Goal: Entertainment & Leisure: Consume media (video, audio)

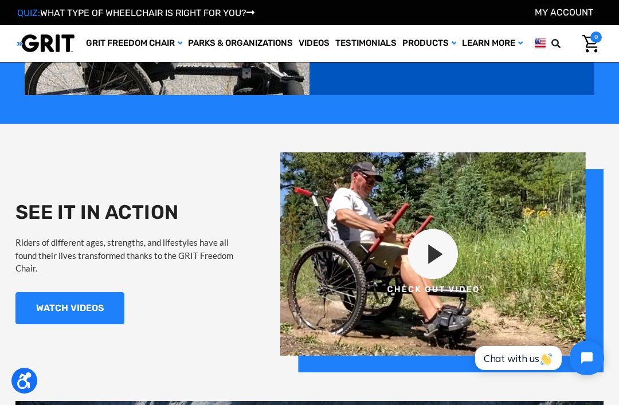
scroll to position [825, 0]
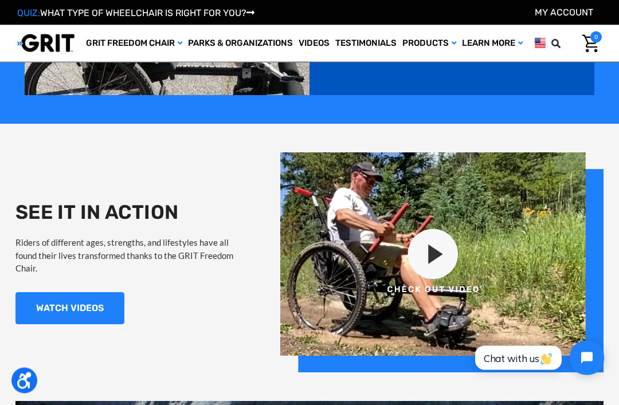
click at [434, 252] on img at bounding box center [441, 263] width 323 height 220
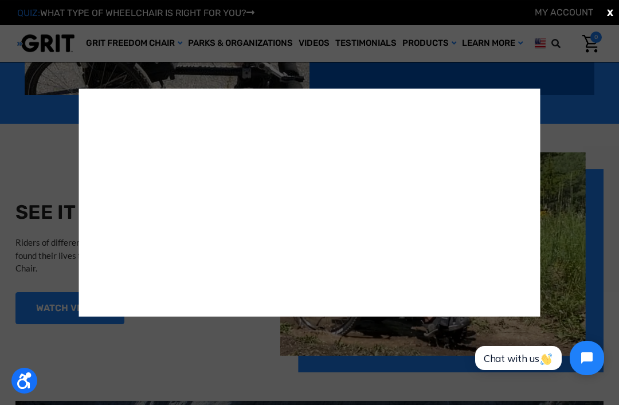
scroll to position [0, 0]
click at [612, 10] on span "X" at bounding box center [610, 13] width 6 height 14
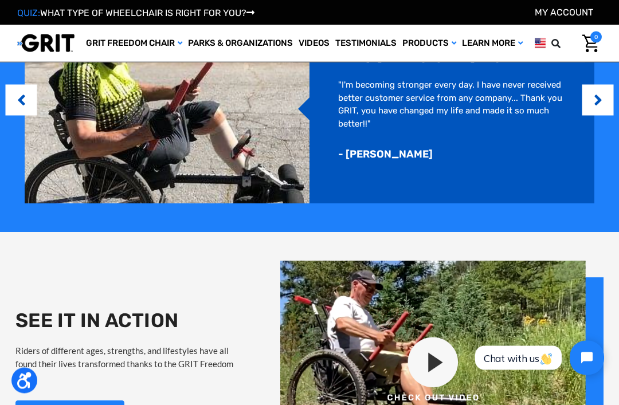
scroll to position [739, 0]
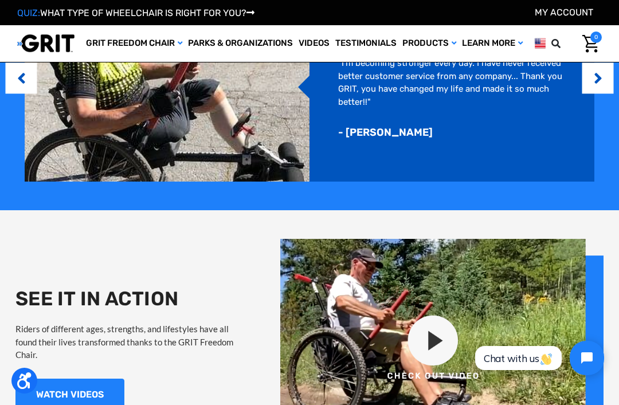
click at [68, 401] on link "WATCH VIDEOS" at bounding box center [69, 395] width 109 height 32
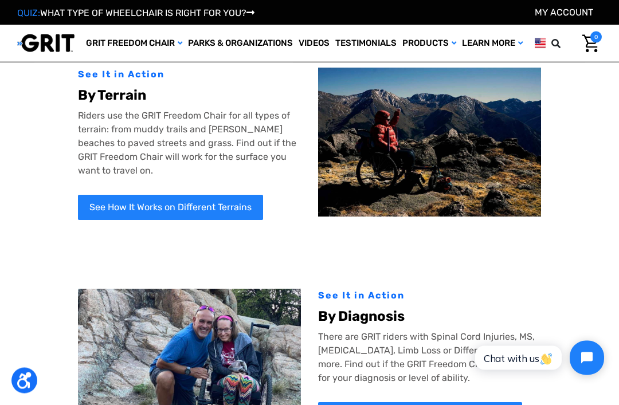
scroll to position [58, 0]
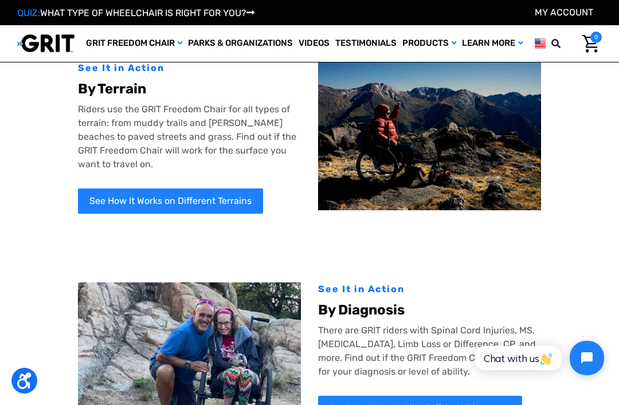
click at [185, 205] on link "See How It Works on Different Terrains" at bounding box center [170, 201] width 185 height 25
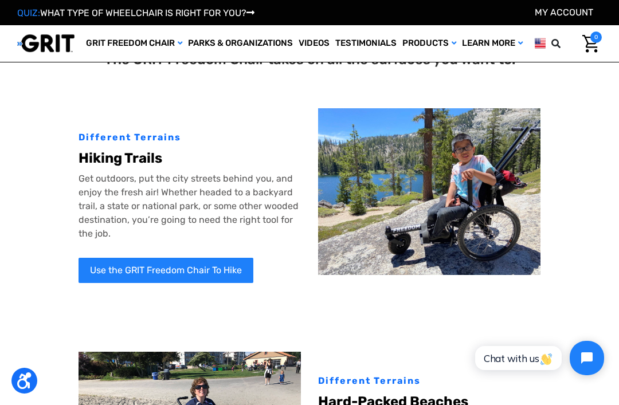
scroll to position [12, 0]
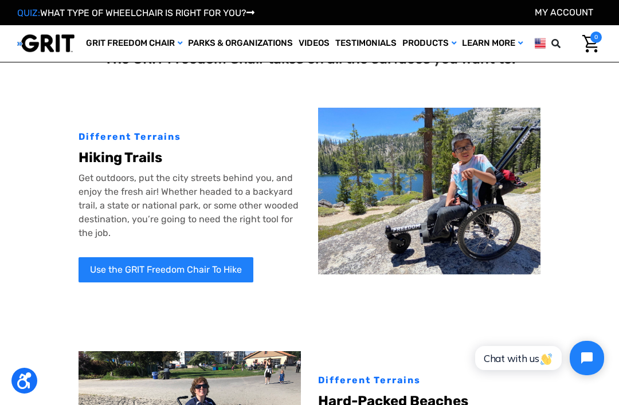
click at [186, 272] on link "Use the GRIT Freedom Chair To Hike" at bounding box center [166, 269] width 175 height 25
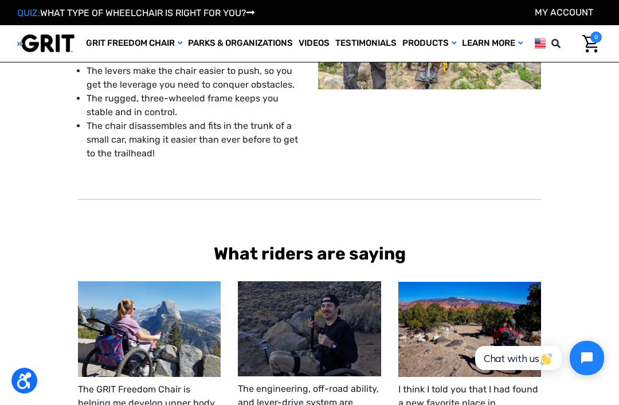
scroll to position [222, 0]
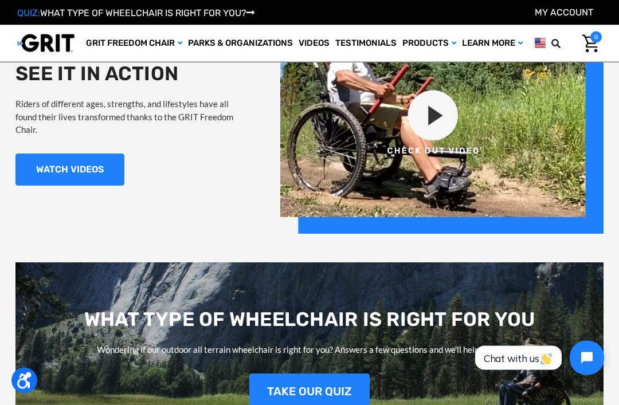
scroll to position [967, 0]
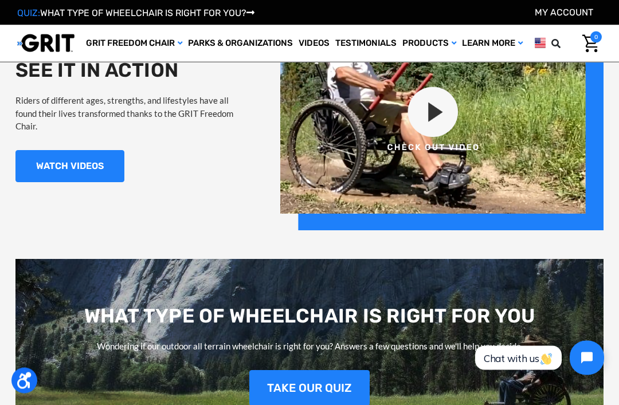
click at [95, 159] on link "WATCH VIDEOS" at bounding box center [69, 167] width 109 height 32
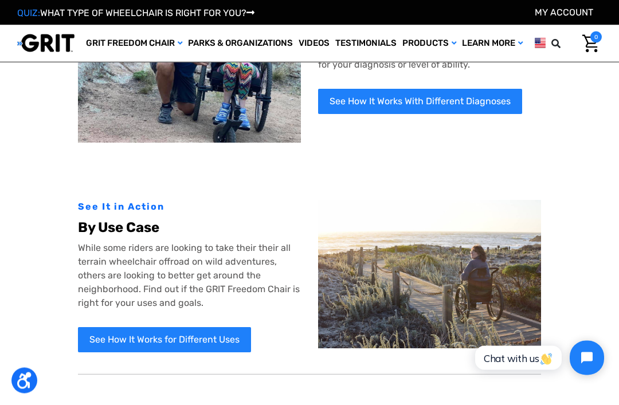
scroll to position [366, 0]
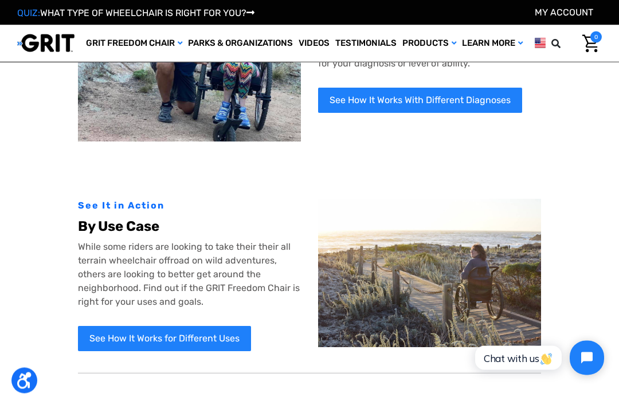
click at [440, 295] on img at bounding box center [429, 273] width 223 height 148
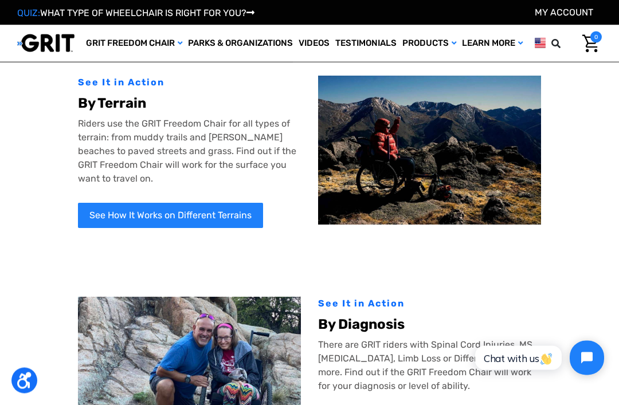
scroll to position [0, 0]
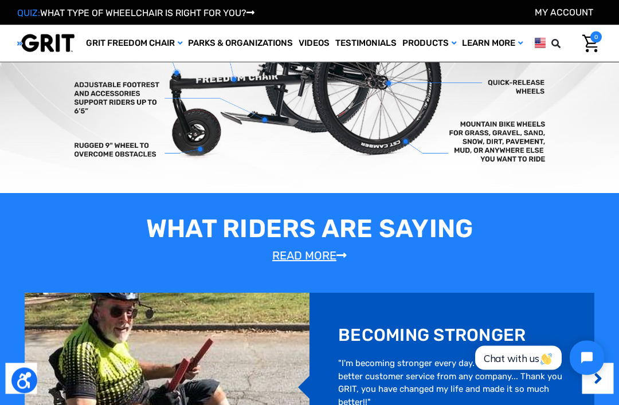
scroll to position [442, 0]
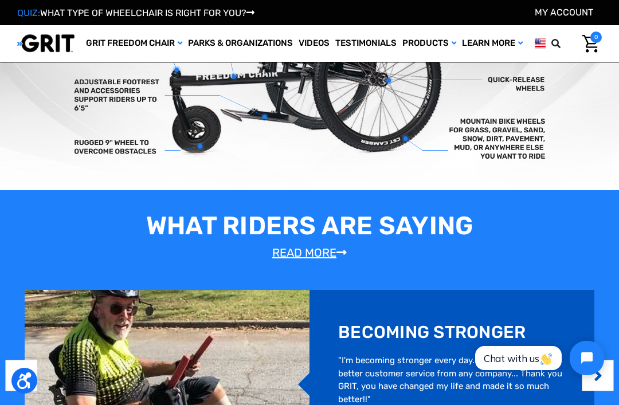
click at [316, 41] on link "Videos" at bounding box center [314, 43] width 37 height 37
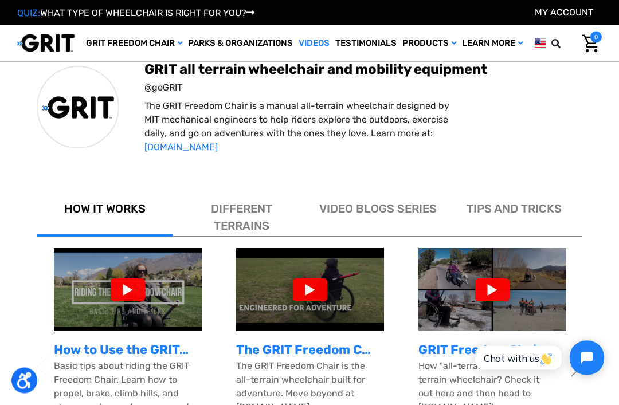
scroll to position [254, 0]
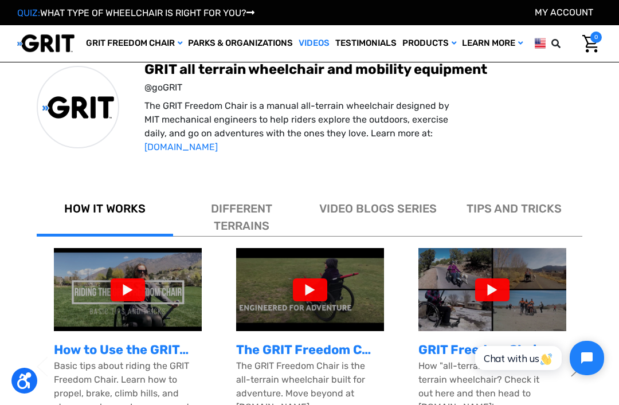
click at [134, 291] on div at bounding box center [128, 290] width 34 height 23
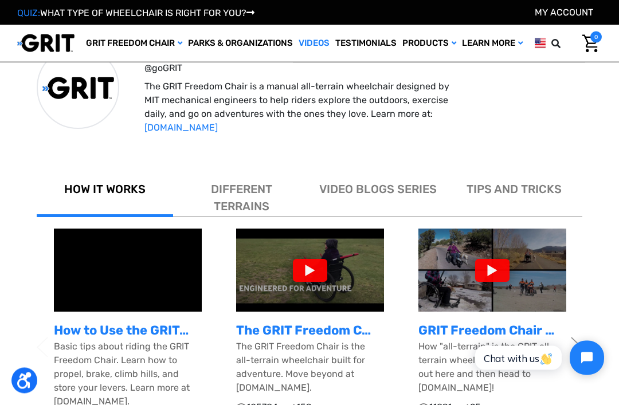
scroll to position [342, 0]
